Goal: Check status: Check status

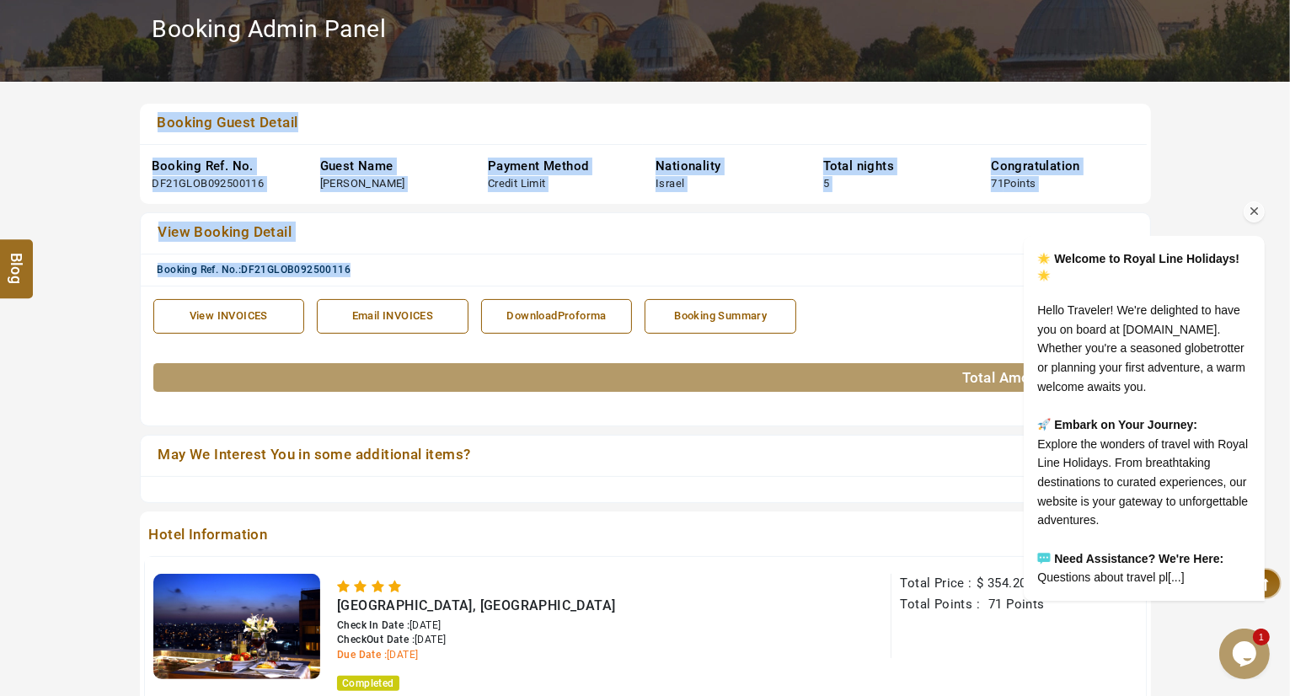
drag, startPoint x: 377, startPoint y: 273, endPoint x: 154, endPoint y: 116, distance: 272.2
click at [154, 104] on div "Booking Guest Detail Booking Ref. No. DF21GLOB092500116 Guest Name [PERSON_NAME…" at bounding box center [645, 104] width 1011 height 0
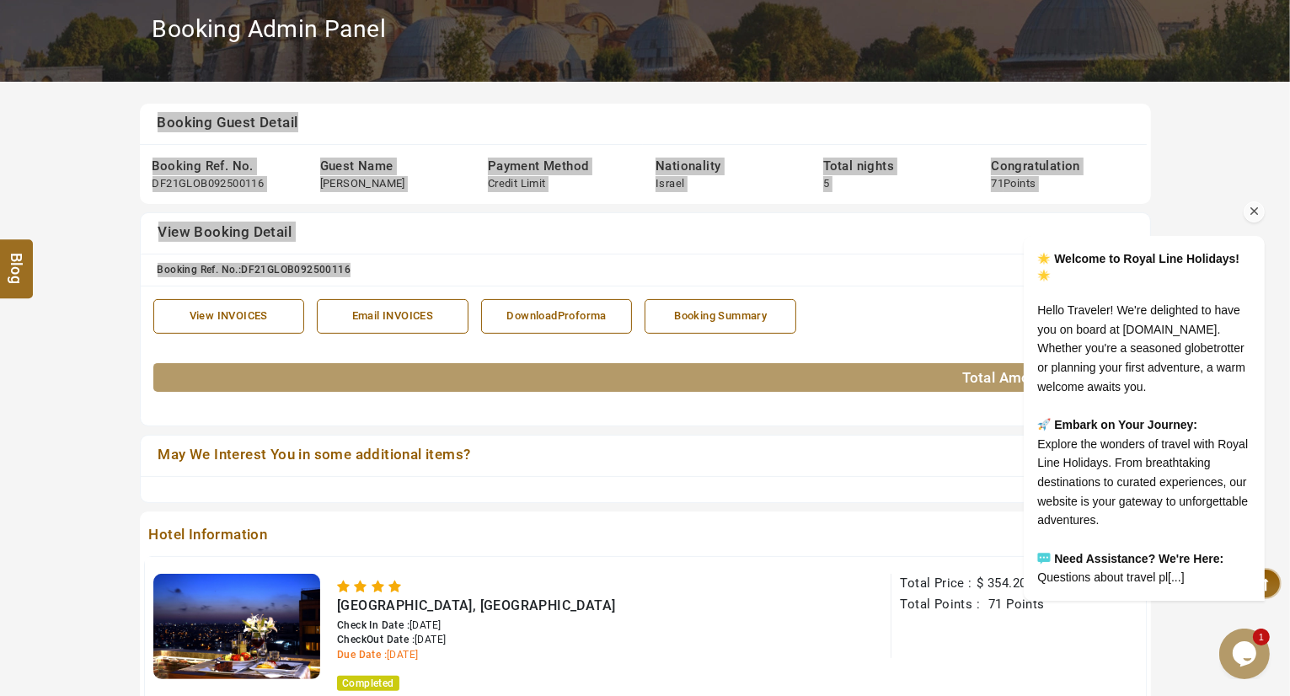
click at [1257, 203] on icon "Chat attention grabber" at bounding box center [1254, 210] width 15 height 15
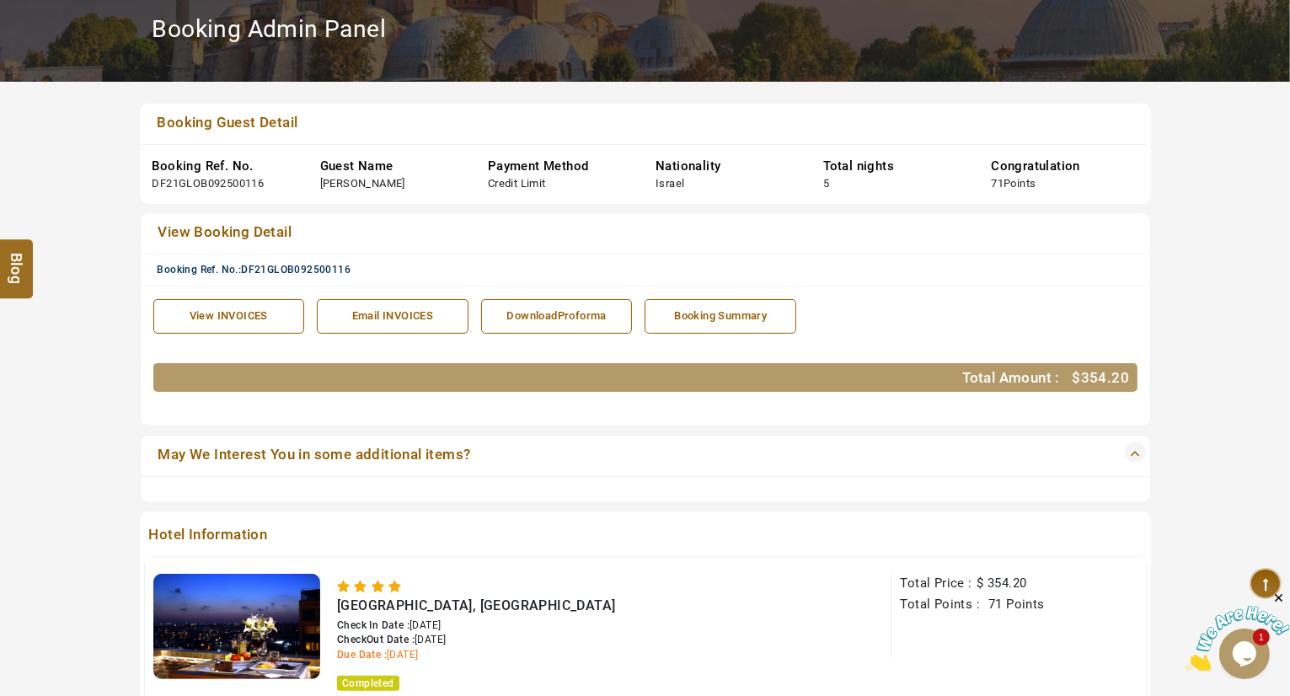
click at [178, 456] on link "May We Interest You in some additional items?" at bounding box center [596, 456] width 886 height 24
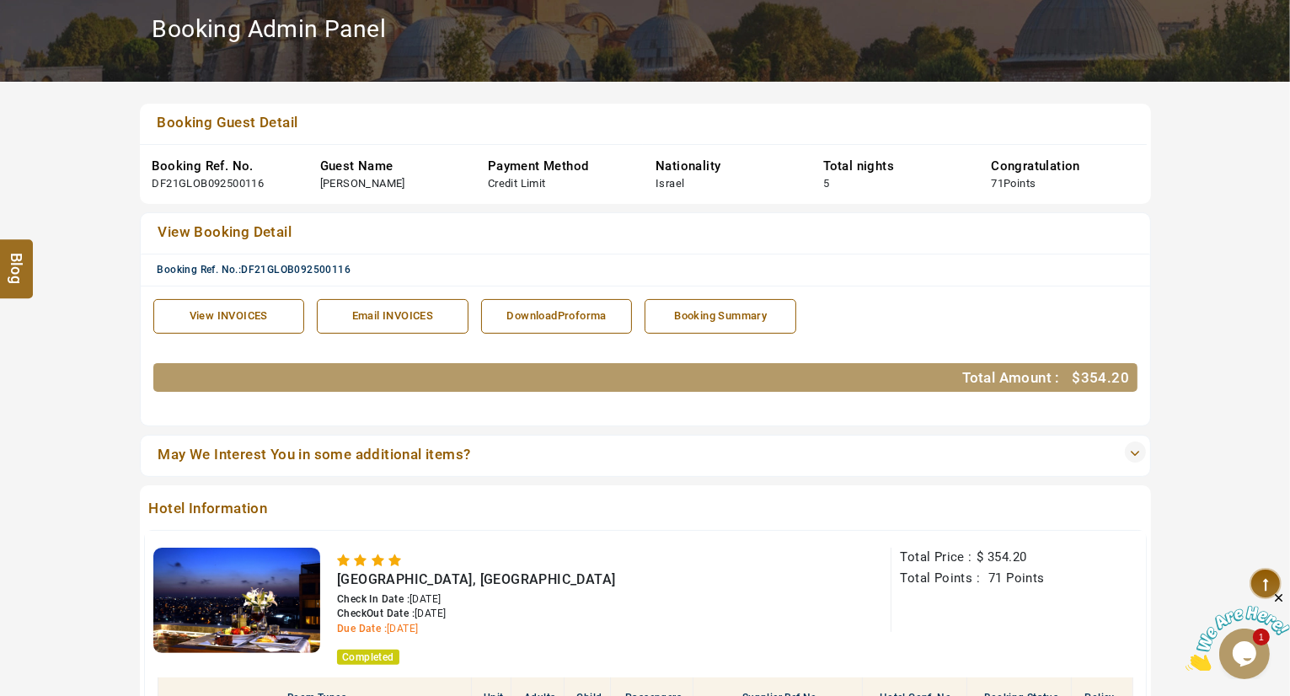
click at [178, 456] on link "May We Interest You in some additional items?" at bounding box center [596, 456] width 886 height 24
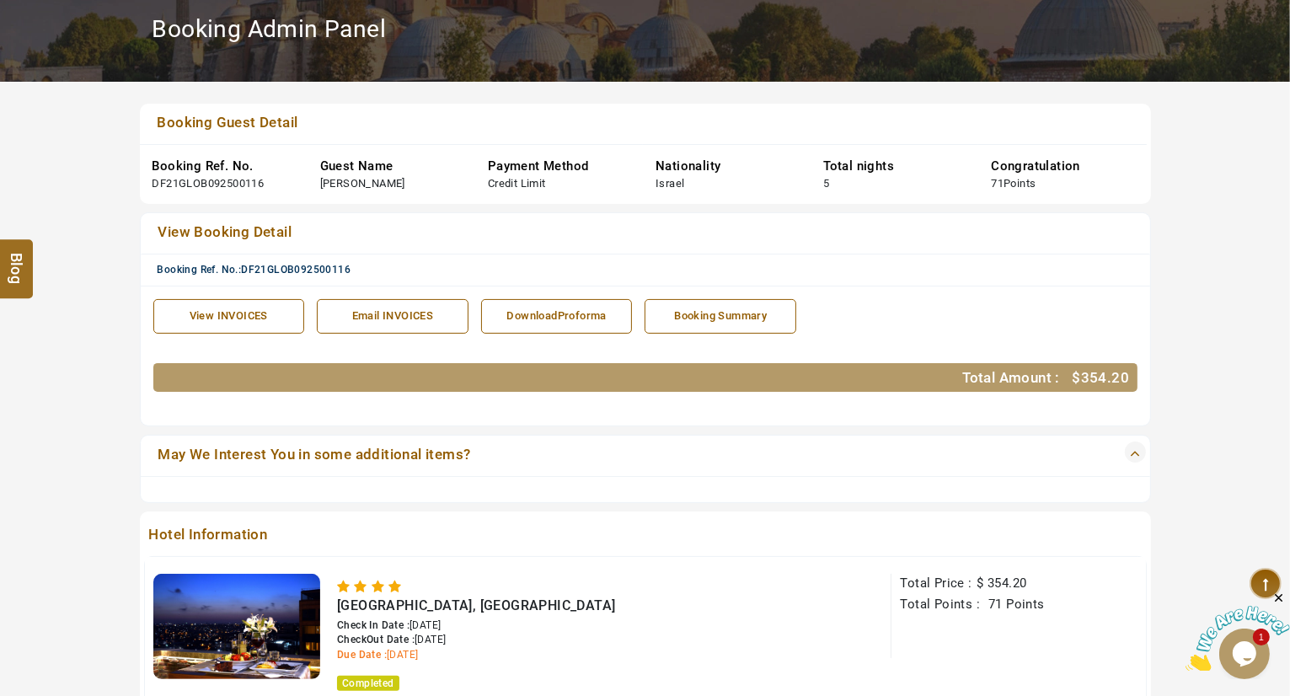
click at [178, 456] on link "May We Interest You in some additional items?" at bounding box center [596, 456] width 886 height 24
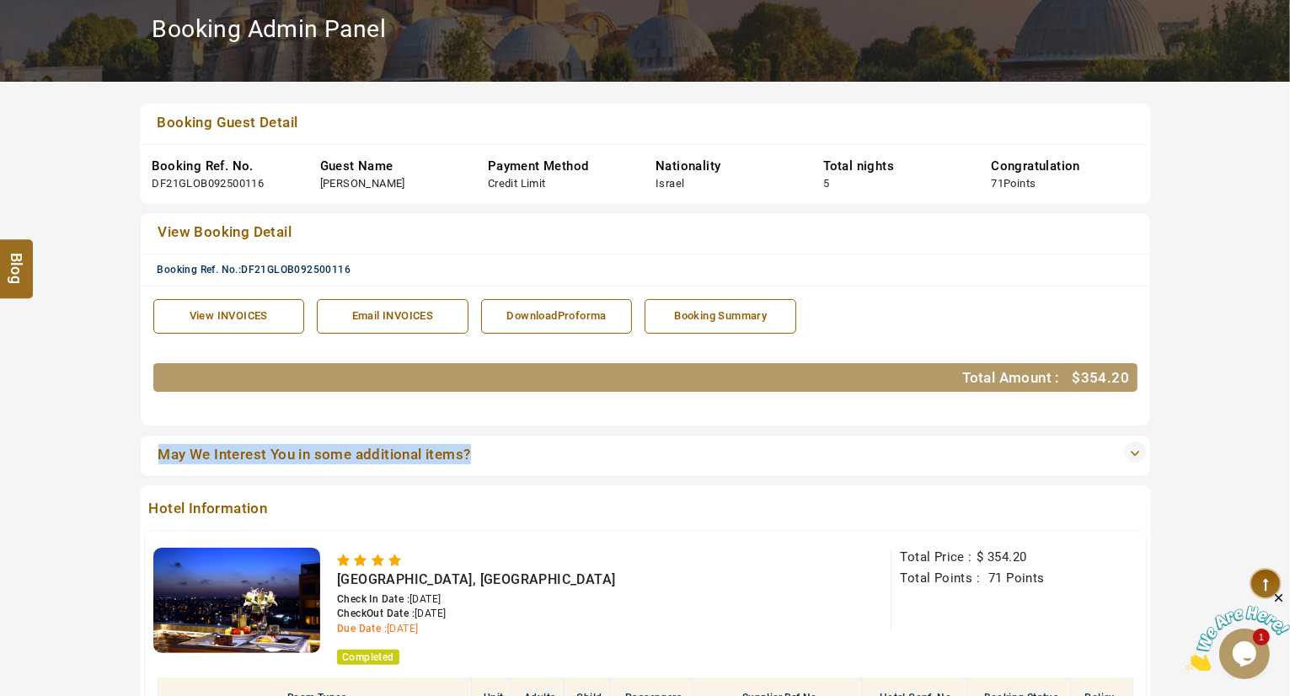
click at [178, 456] on link "May We Interest You in some additional items?" at bounding box center [596, 456] width 886 height 24
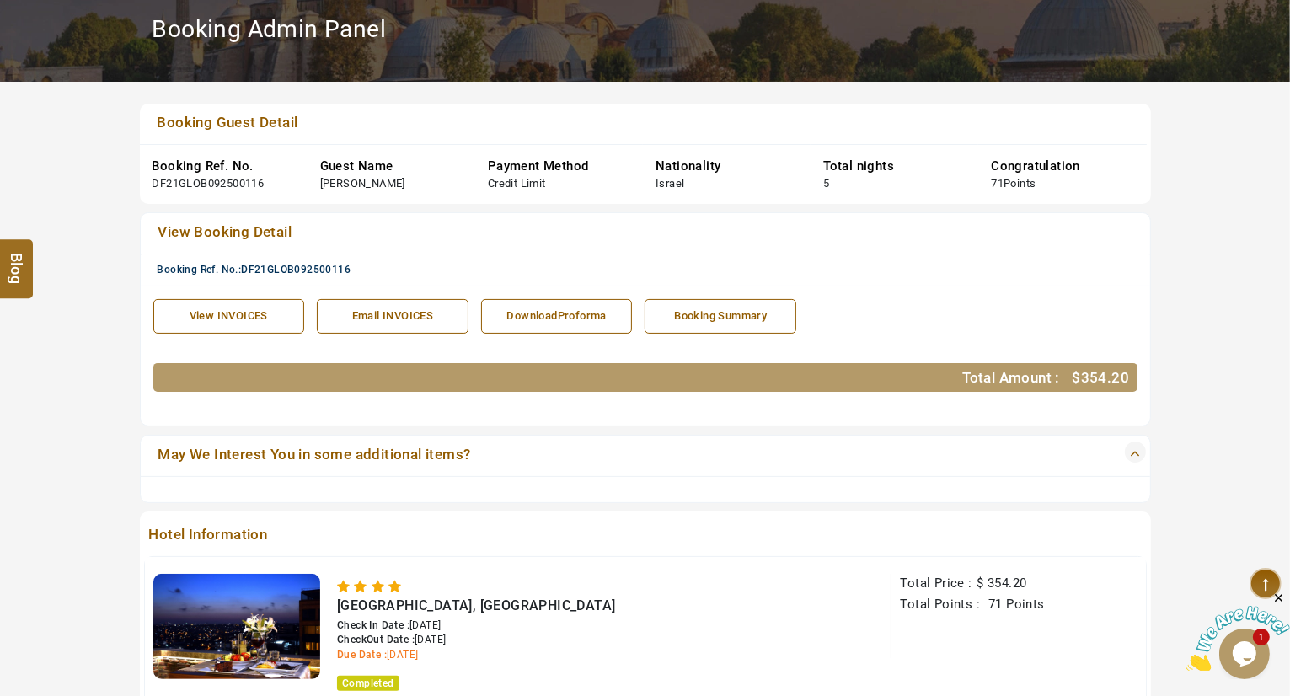
click at [118, 411] on section "Booking Guest Detail Booking Ref. No. DF21GLOB092500116 Guest Name [PERSON_NAME…" at bounding box center [645, 671] width 1290 height 1280
